Goal: Use online tool/utility: Utilize a website feature to perform a specific function

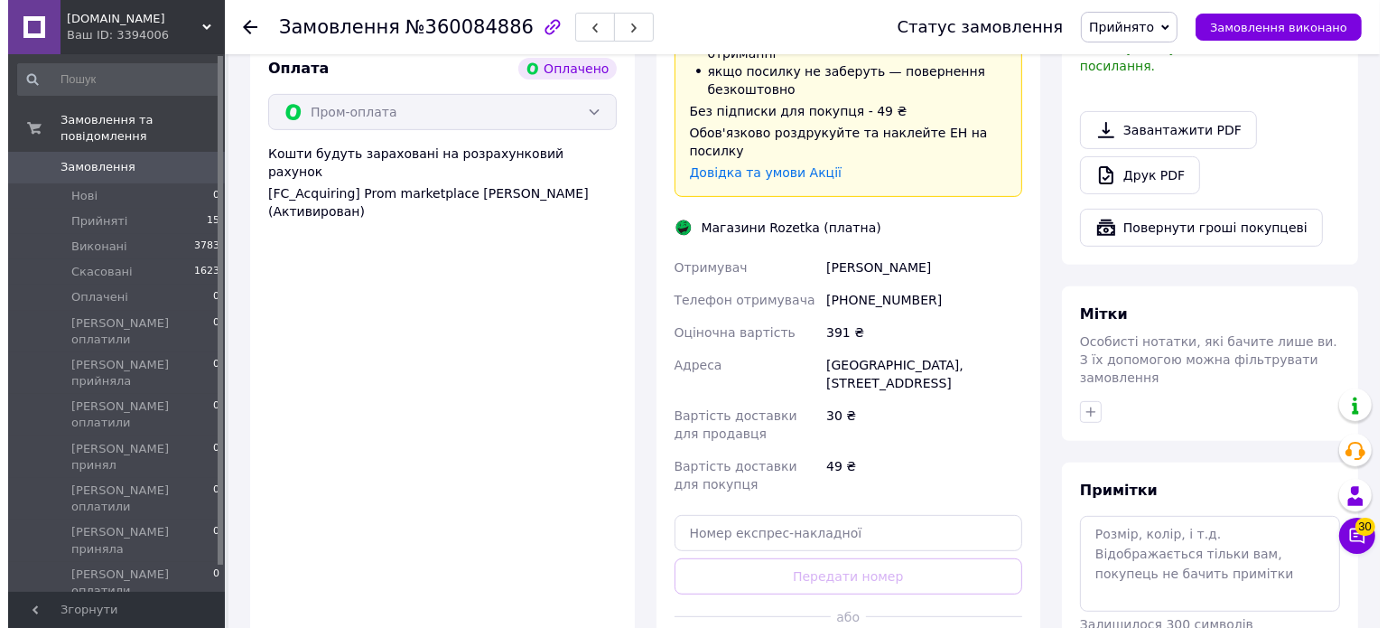
scroll to position [722, 0]
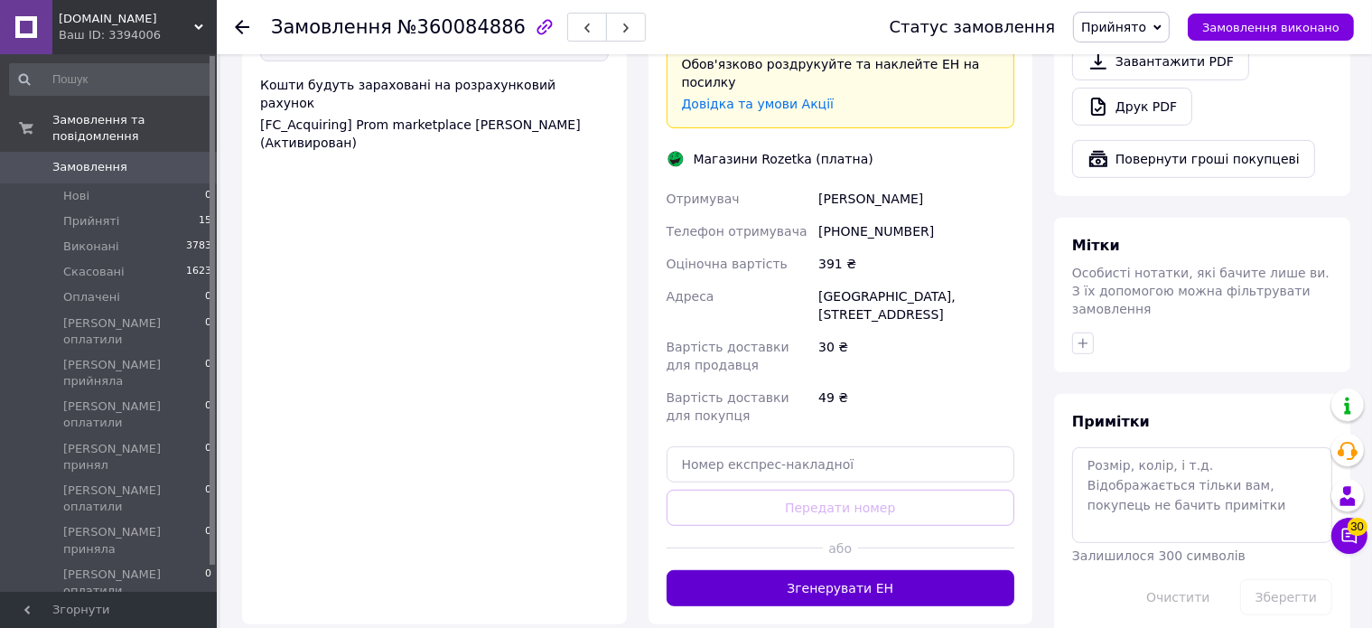
click at [883, 570] on button "Згенерувати ЕН" at bounding box center [840, 588] width 349 height 36
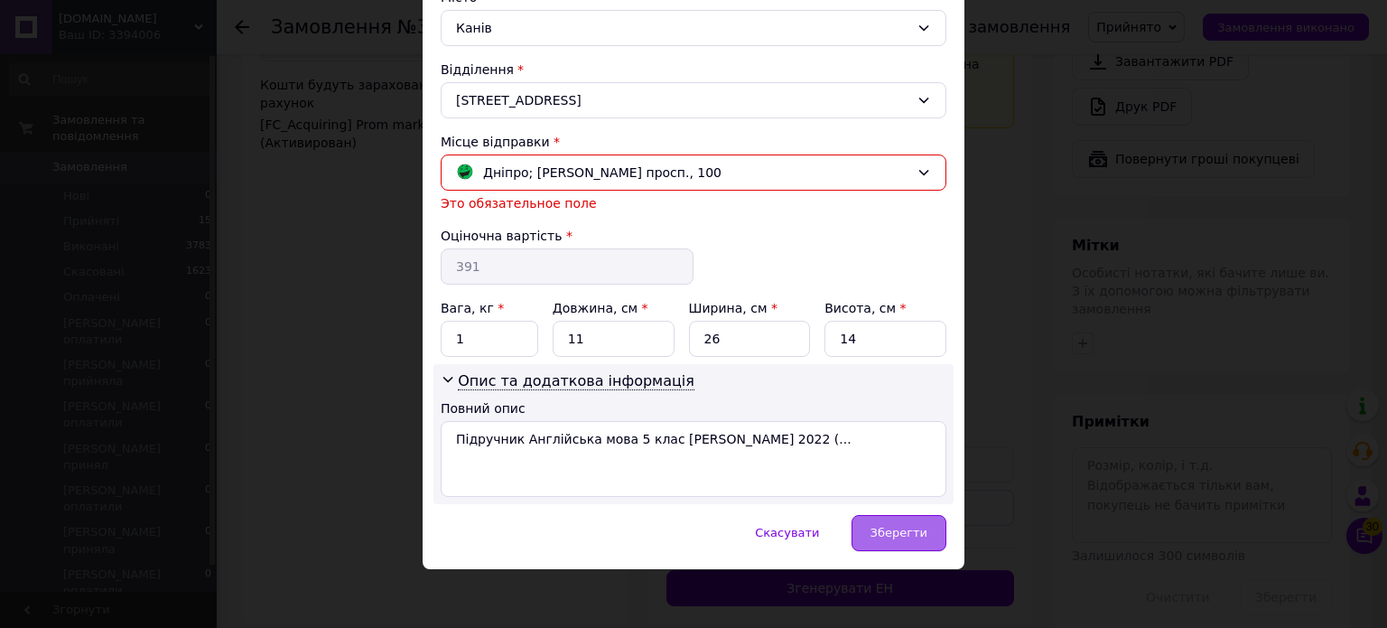
click at [896, 526] on span "Зберегти" at bounding box center [899, 533] width 57 height 14
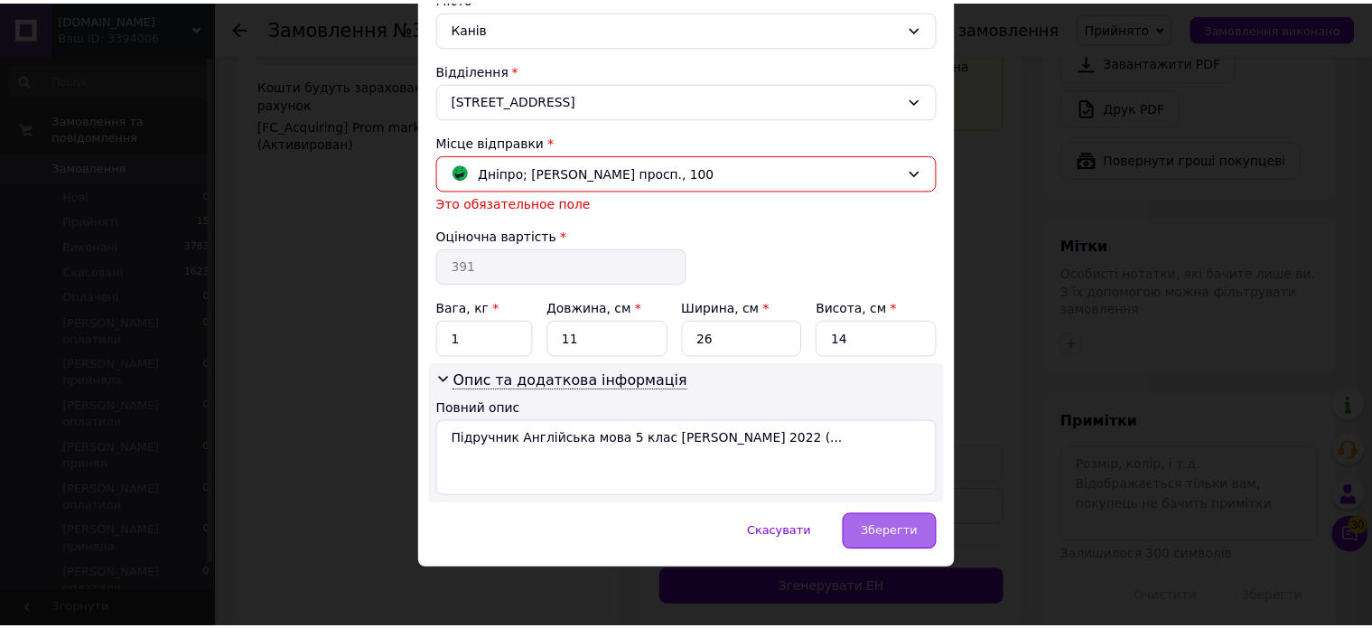
scroll to position [488, 0]
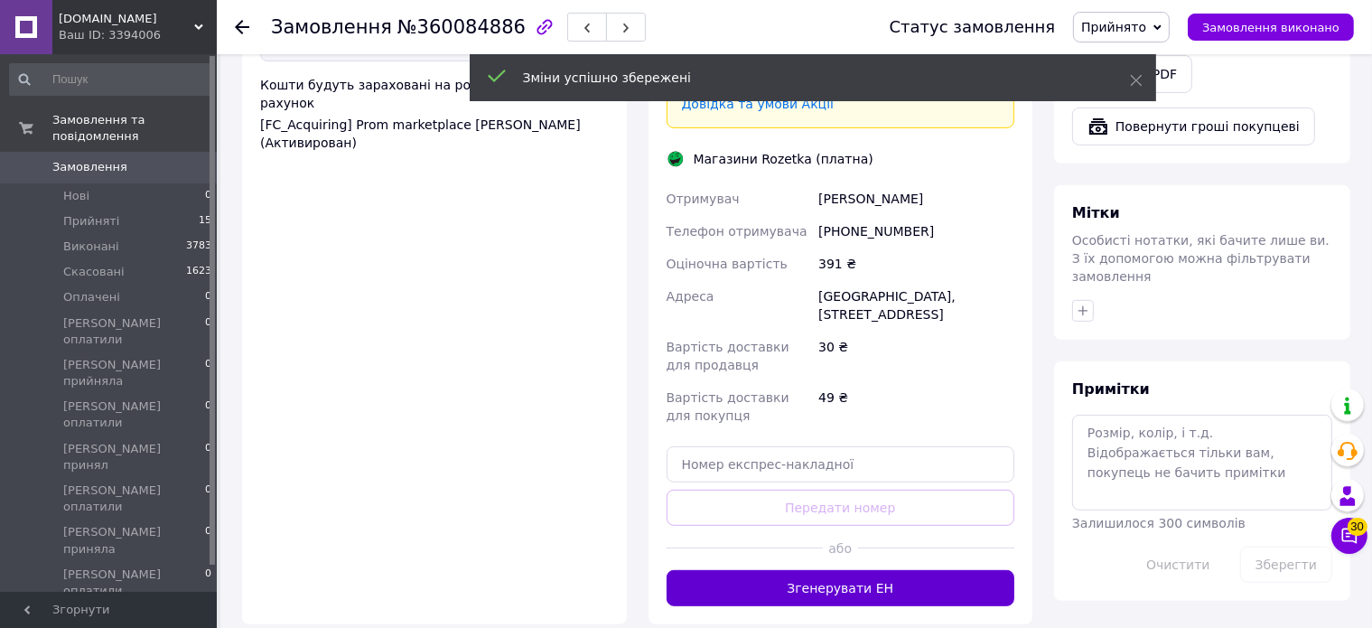
click at [897, 570] on button "Згенерувати ЕН" at bounding box center [840, 588] width 349 height 36
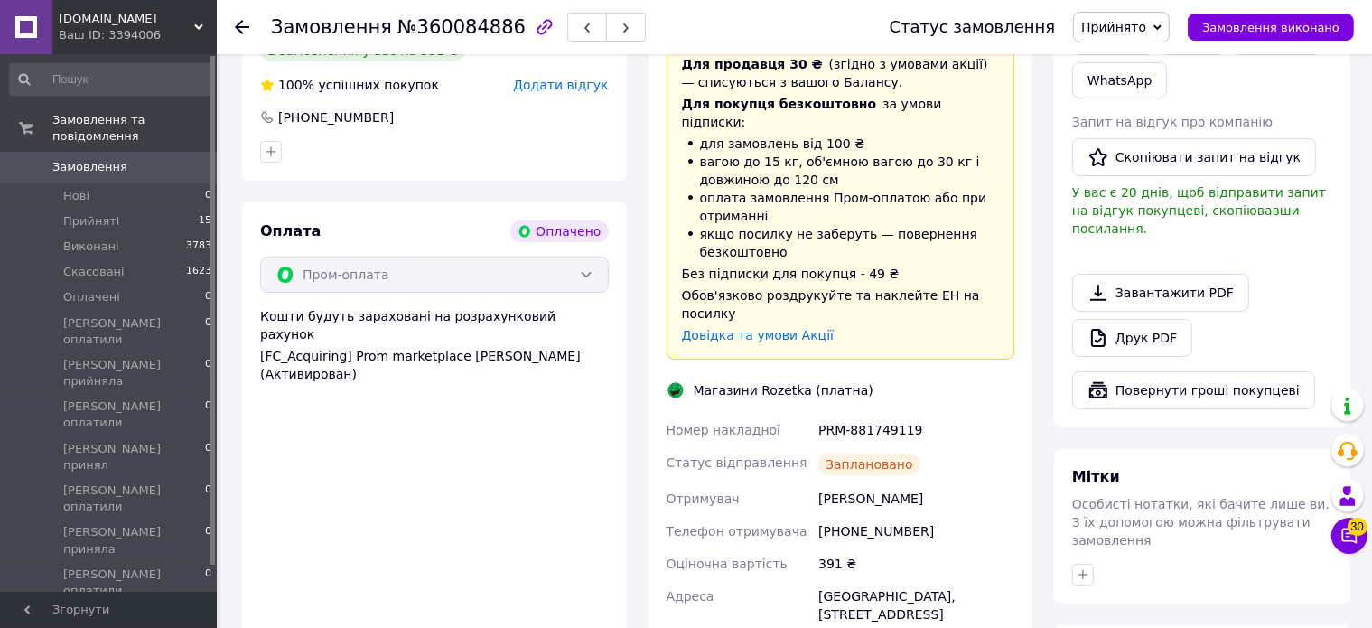
scroll to position [632, 0]
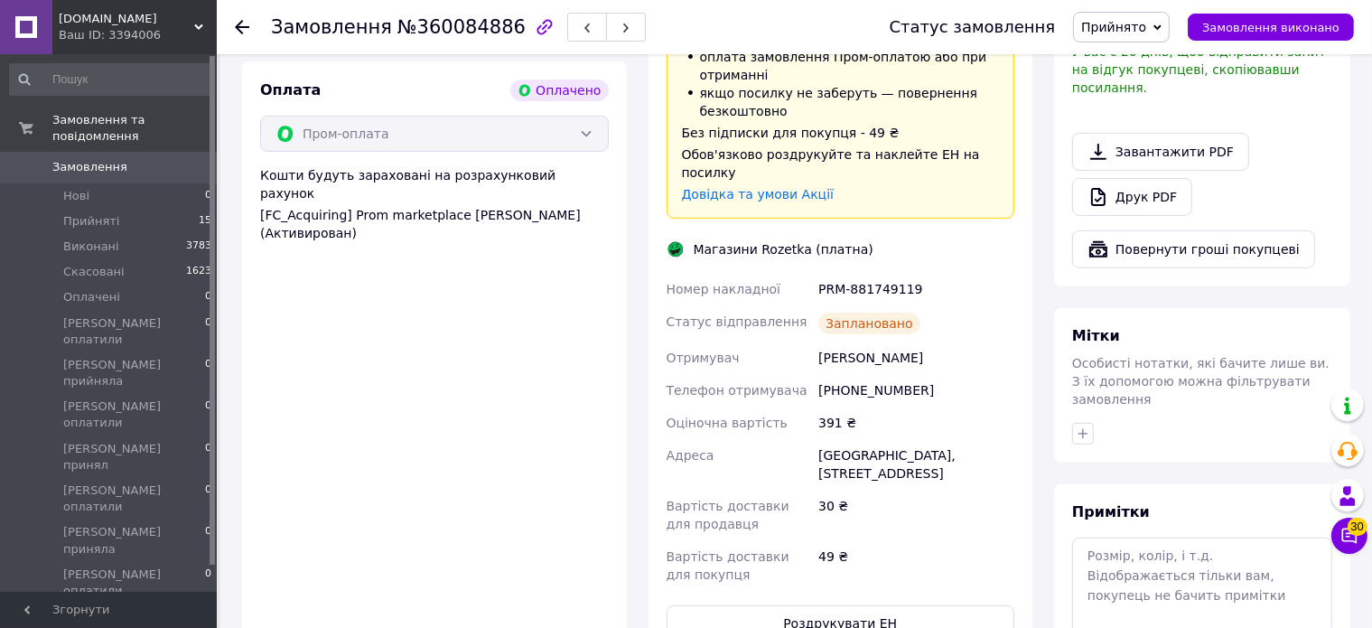
drag, startPoint x: 912, startPoint y: 254, endPoint x: 859, endPoint y: 266, distance: 54.8
click at [863, 273] on div "PRM-881749119" at bounding box center [916, 289] width 203 height 33
drag, startPoint x: 820, startPoint y: 256, endPoint x: 912, endPoint y: 256, distance: 92.1
click at [892, 273] on div "PRM-881749119" at bounding box center [916, 289] width 203 height 33
click at [916, 273] on div "PRM-881749119" at bounding box center [916, 289] width 203 height 33
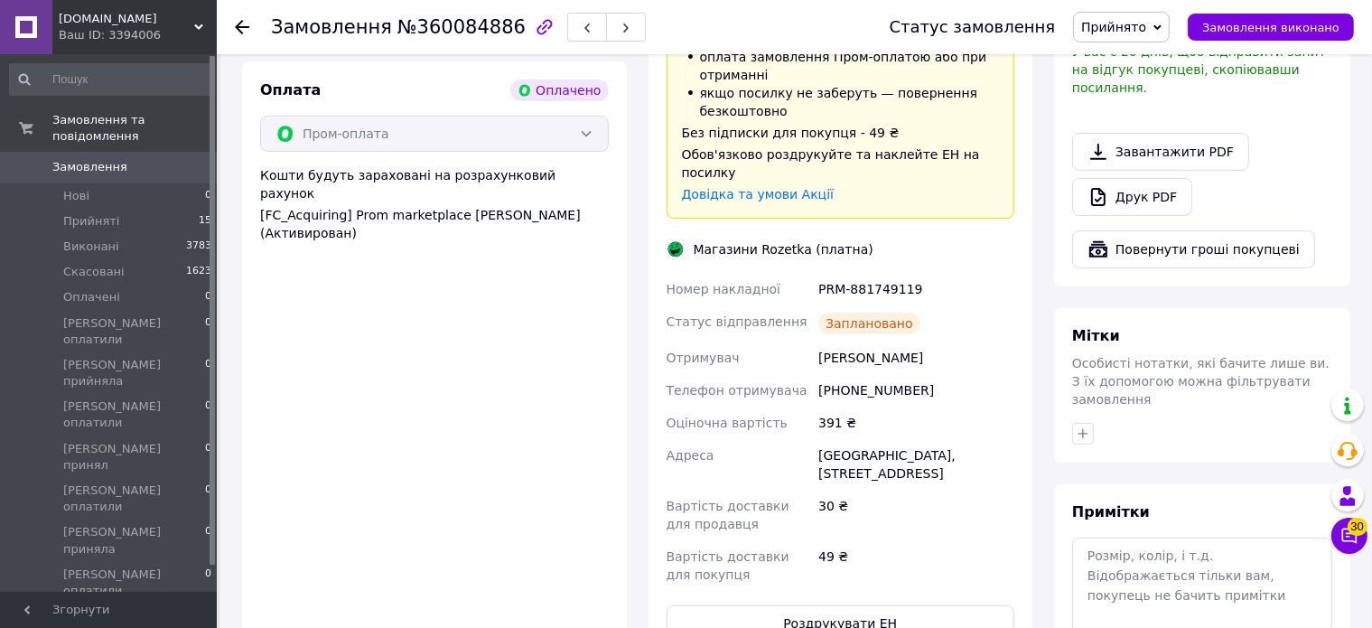
click at [903, 273] on div "PRM-881749119" at bounding box center [916, 289] width 203 height 33
copy div "PRM-881749119"
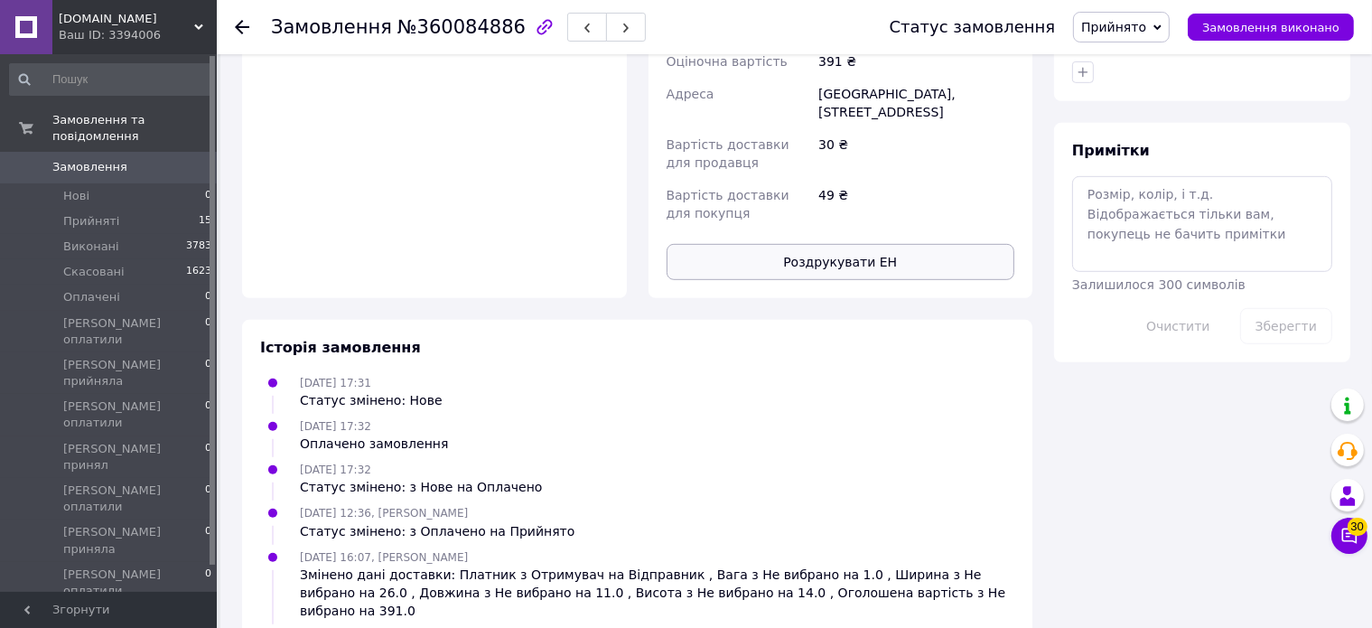
click at [849, 244] on button "Роздрукувати ЕН" at bounding box center [840, 262] width 349 height 36
